Goal: Task Accomplishment & Management: Use online tool/utility

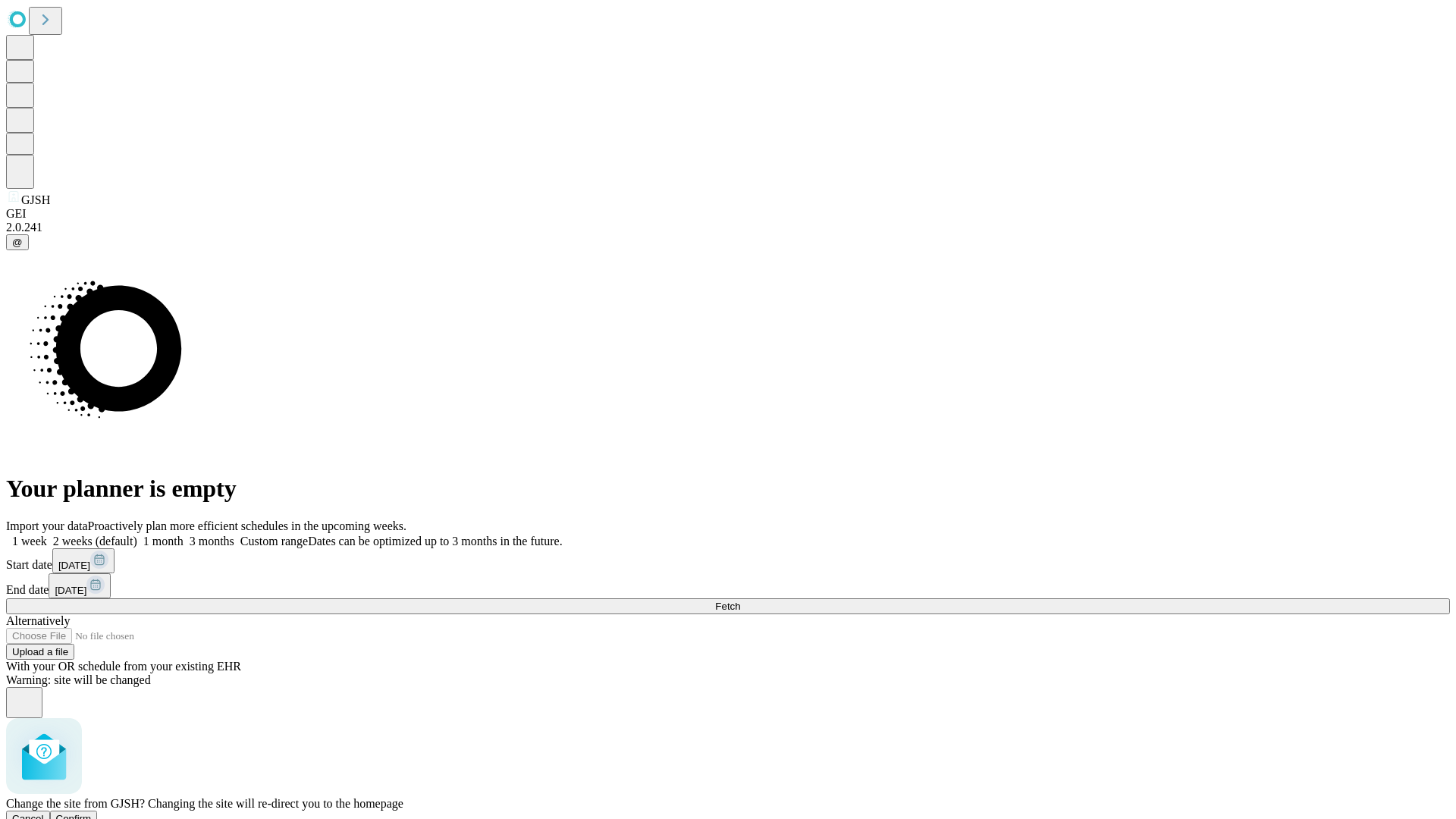
click at [92, 813] on span "Confirm" at bounding box center [74, 818] width 36 height 12
click at [47, 535] on label "1 week" at bounding box center [27, 541] width 41 height 13
click at [741, 601] on span "Fetch" at bounding box center [728, 606] width 25 height 12
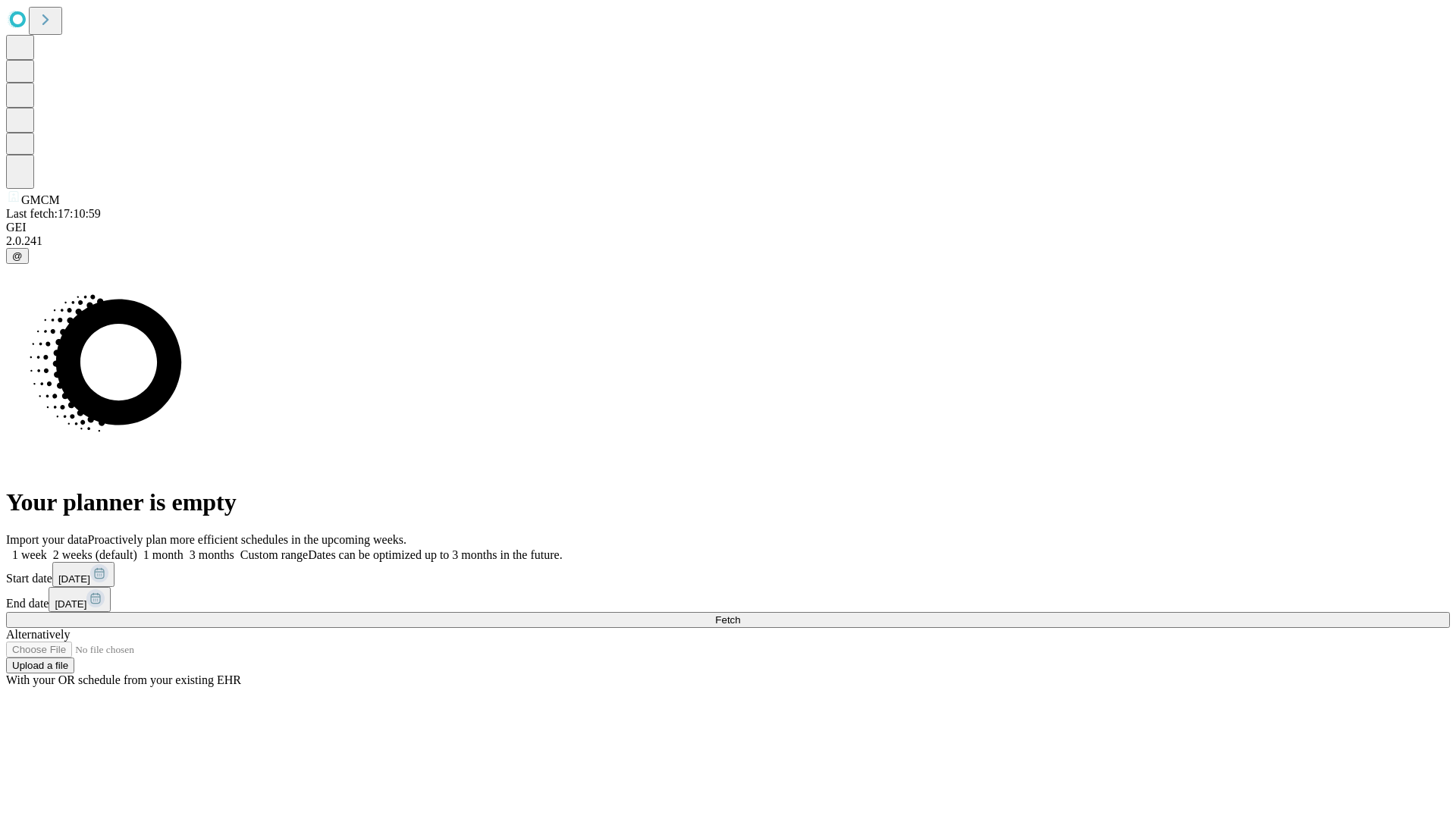
click at [47, 548] on label "1 week" at bounding box center [27, 555] width 41 height 13
click at [741, 614] on span "Fetch" at bounding box center [728, 620] width 25 height 12
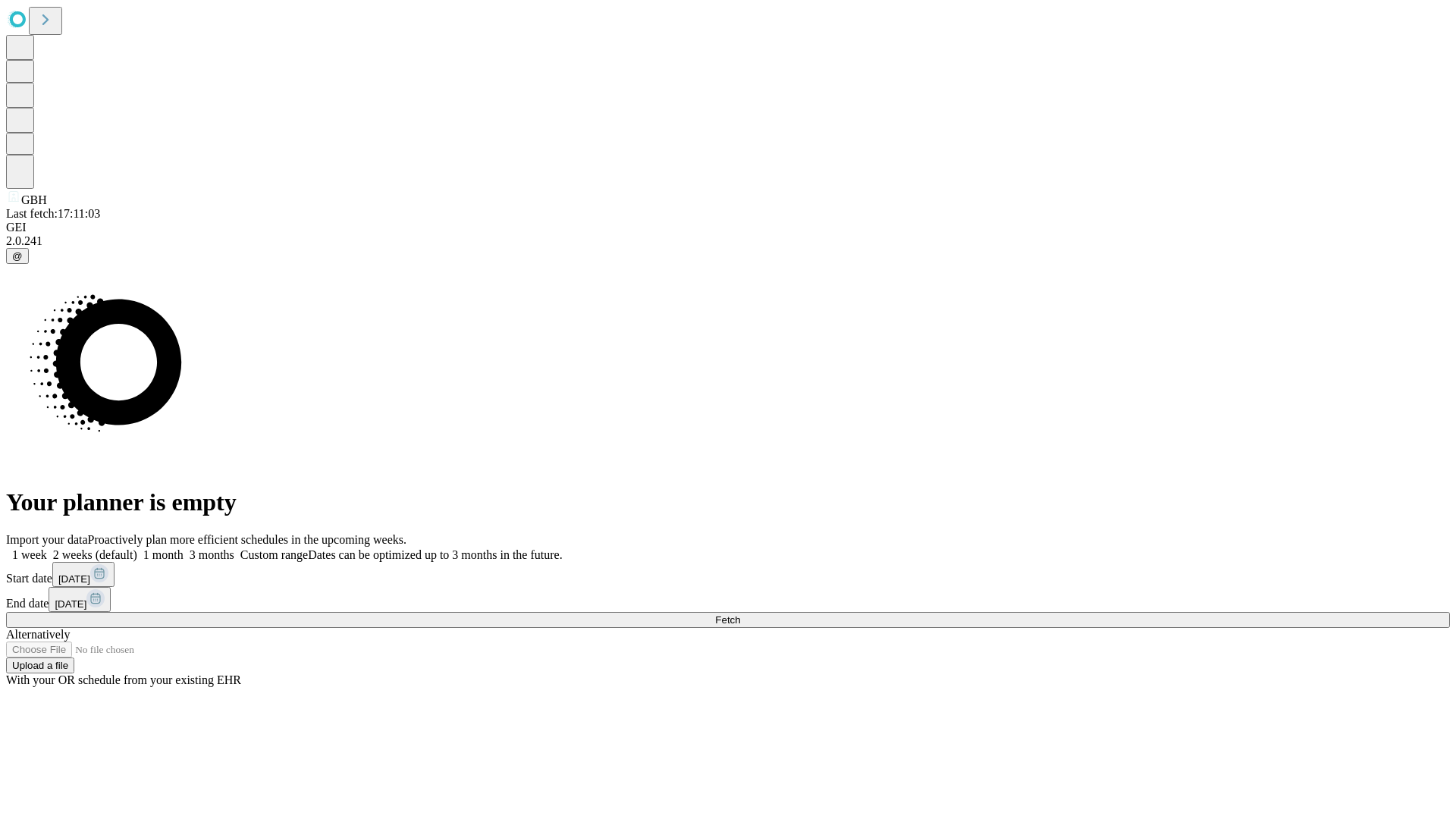
click at [47, 548] on label "1 week" at bounding box center [27, 555] width 41 height 13
click at [741, 614] on span "Fetch" at bounding box center [728, 620] width 25 height 12
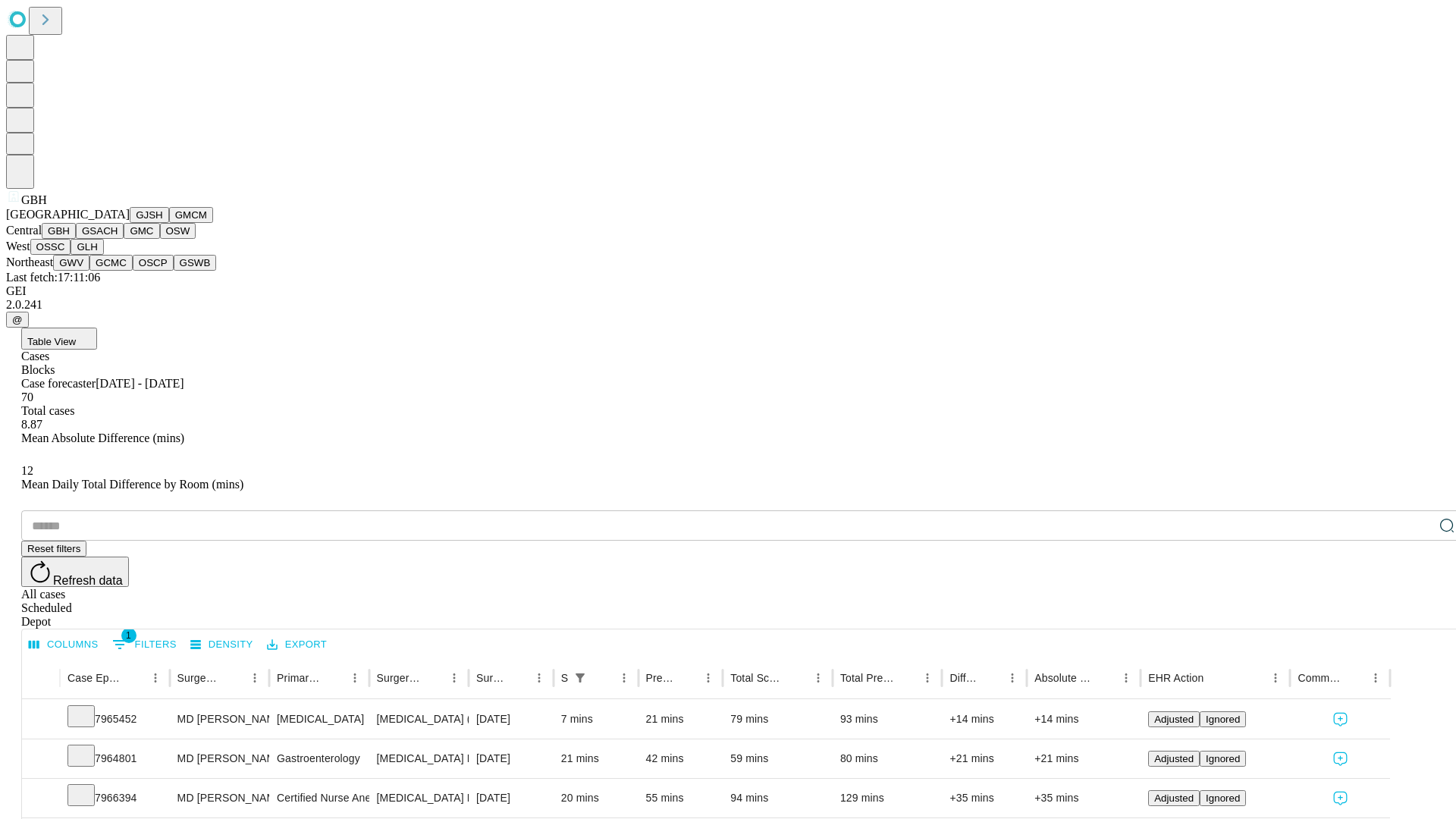
click at [118, 238] on button "GSACH" at bounding box center [99, 231] width 47 height 16
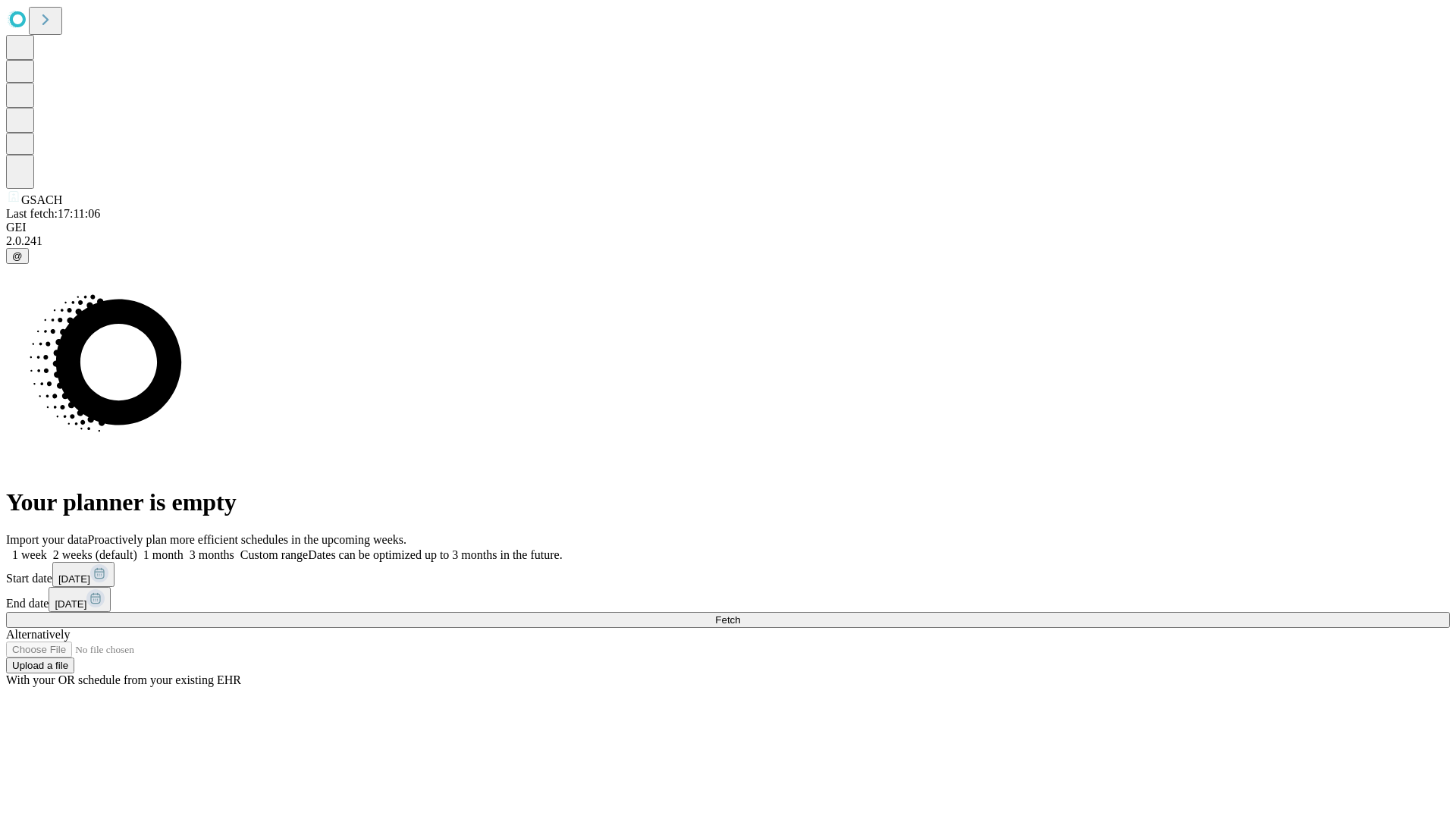
click at [741, 614] on span "Fetch" at bounding box center [728, 620] width 25 height 12
click at [47, 548] on label "1 week" at bounding box center [27, 555] width 41 height 13
click at [741, 614] on span "Fetch" at bounding box center [728, 620] width 25 height 12
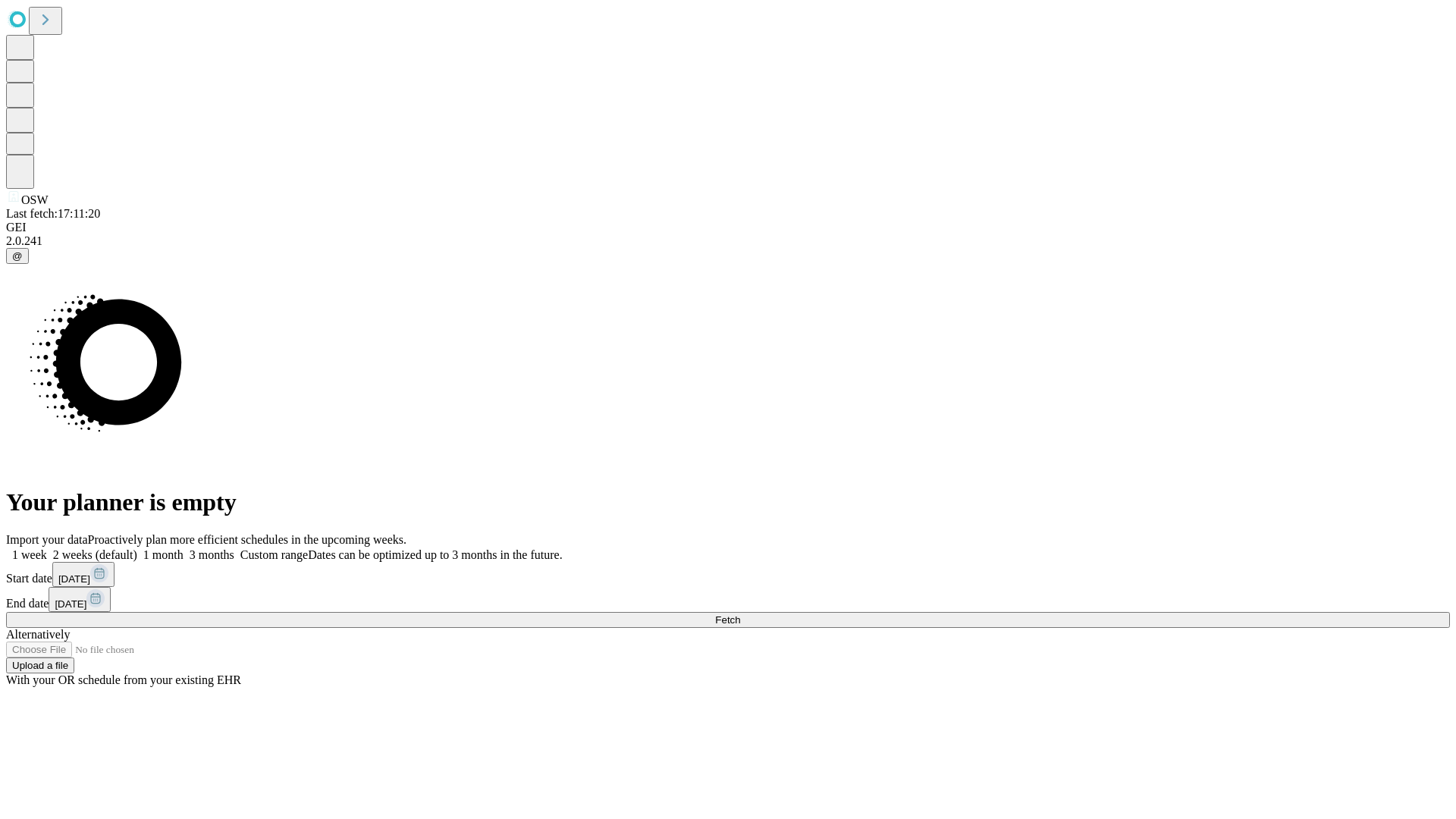
click at [47, 548] on label "1 week" at bounding box center [27, 555] width 41 height 13
click at [741, 614] on span "Fetch" at bounding box center [728, 620] width 25 height 12
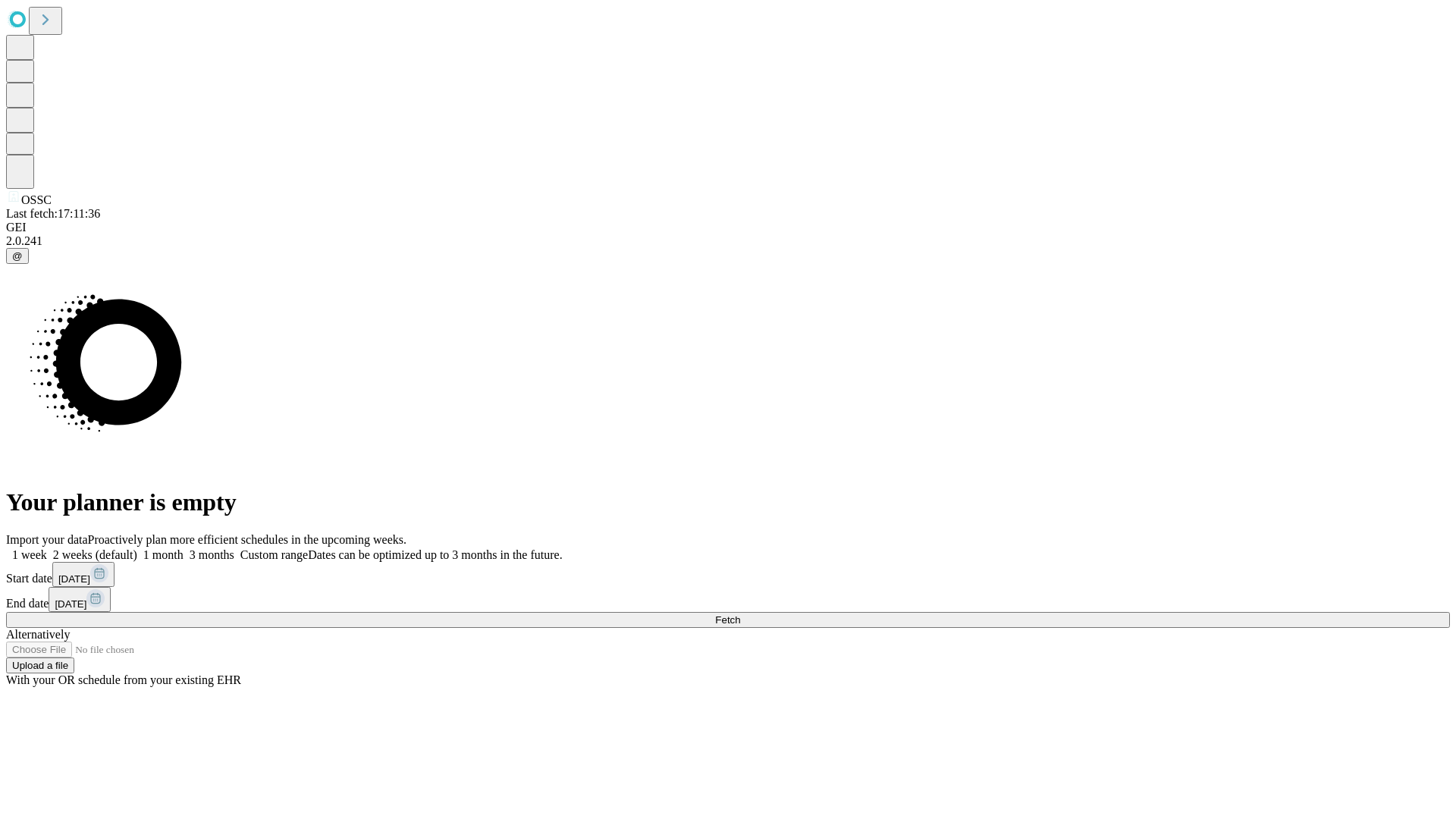
click at [47, 548] on label "1 week" at bounding box center [27, 555] width 41 height 13
click at [741, 614] on span "Fetch" at bounding box center [728, 620] width 25 height 12
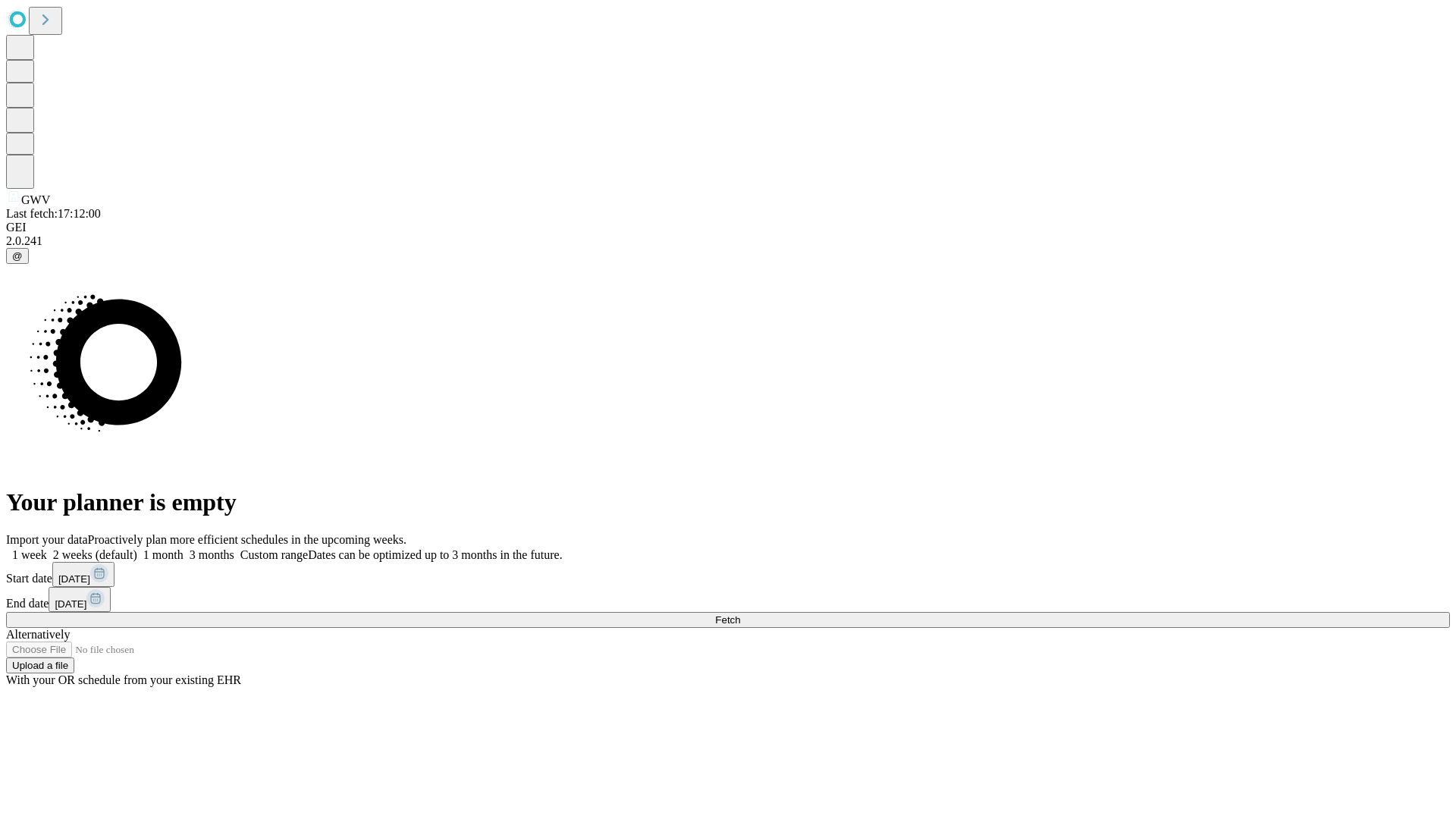
click at [47, 548] on label "1 week" at bounding box center [27, 555] width 41 height 13
click at [741, 614] on span "Fetch" at bounding box center [728, 620] width 25 height 12
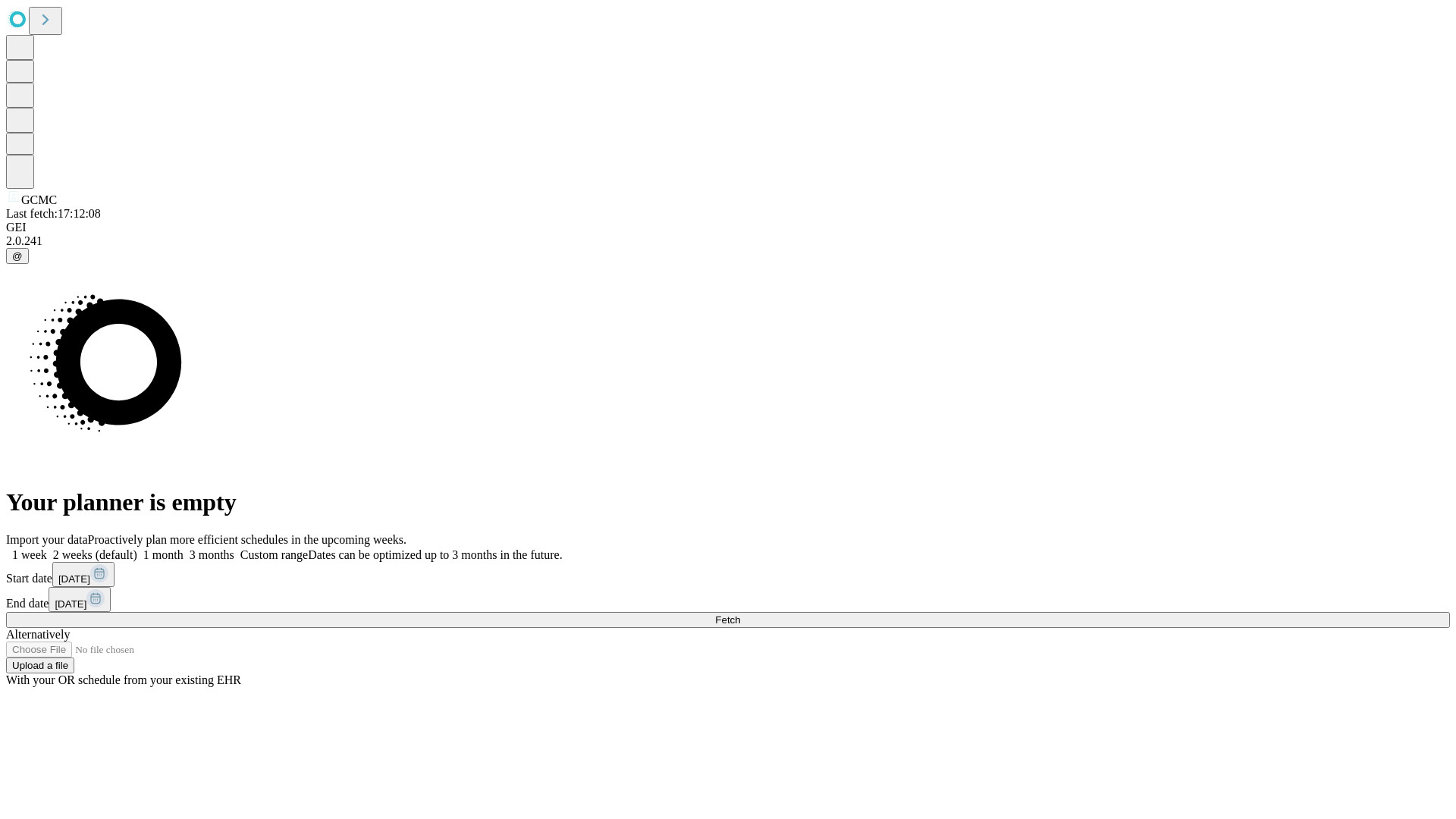
click at [47, 548] on label "1 week" at bounding box center [27, 555] width 41 height 13
click at [741, 614] on span "Fetch" at bounding box center [728, 620] width 25 height 12
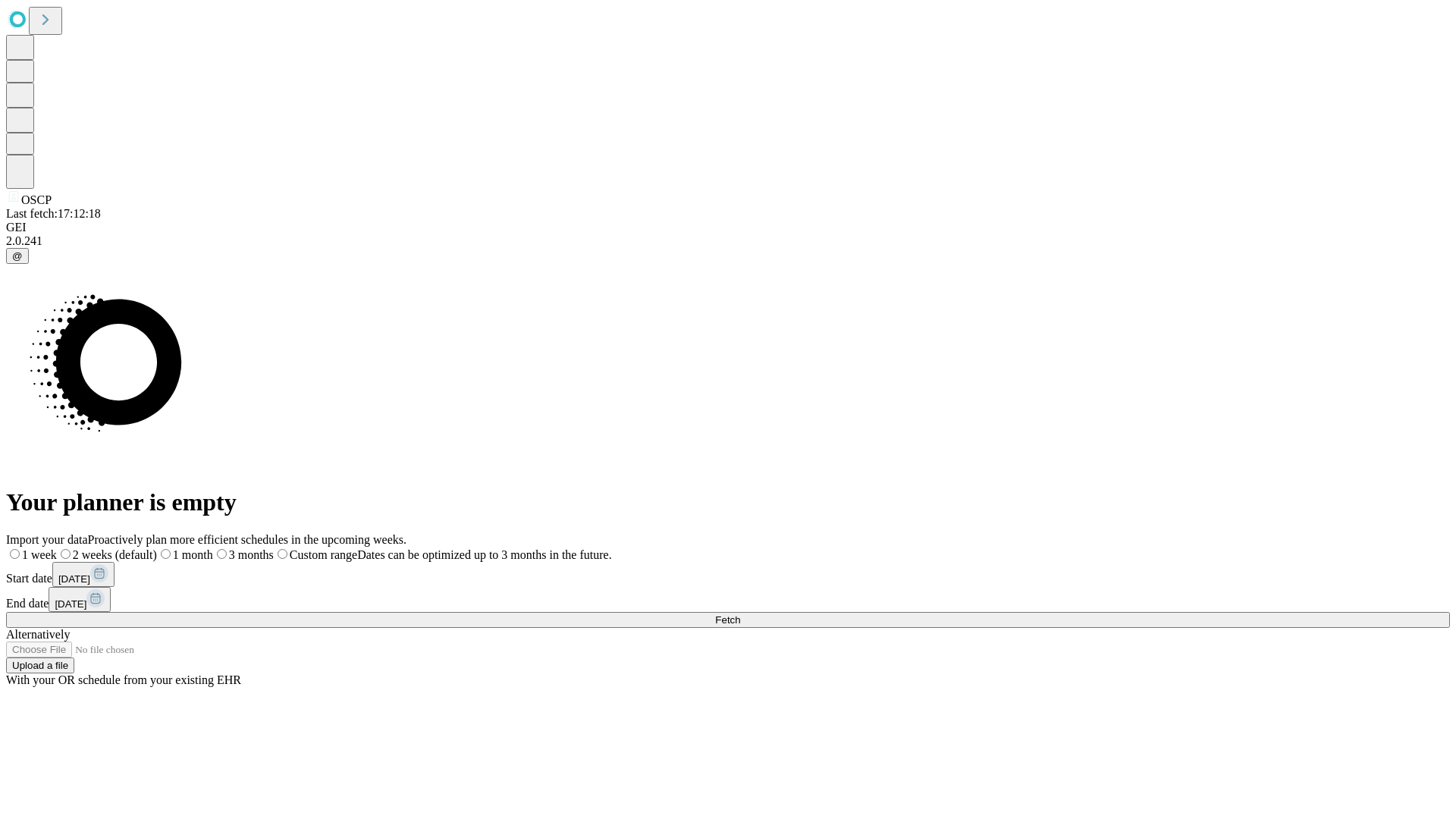
click at [57, 548] on label "1 week" at bounding box center [31, 555] width 51 height 13
click at [741, 614] on span "Fetch" at bounding box center [728, 620] width 25 height 12
